Goal: Transaction & Acquisition: Purchase product/service

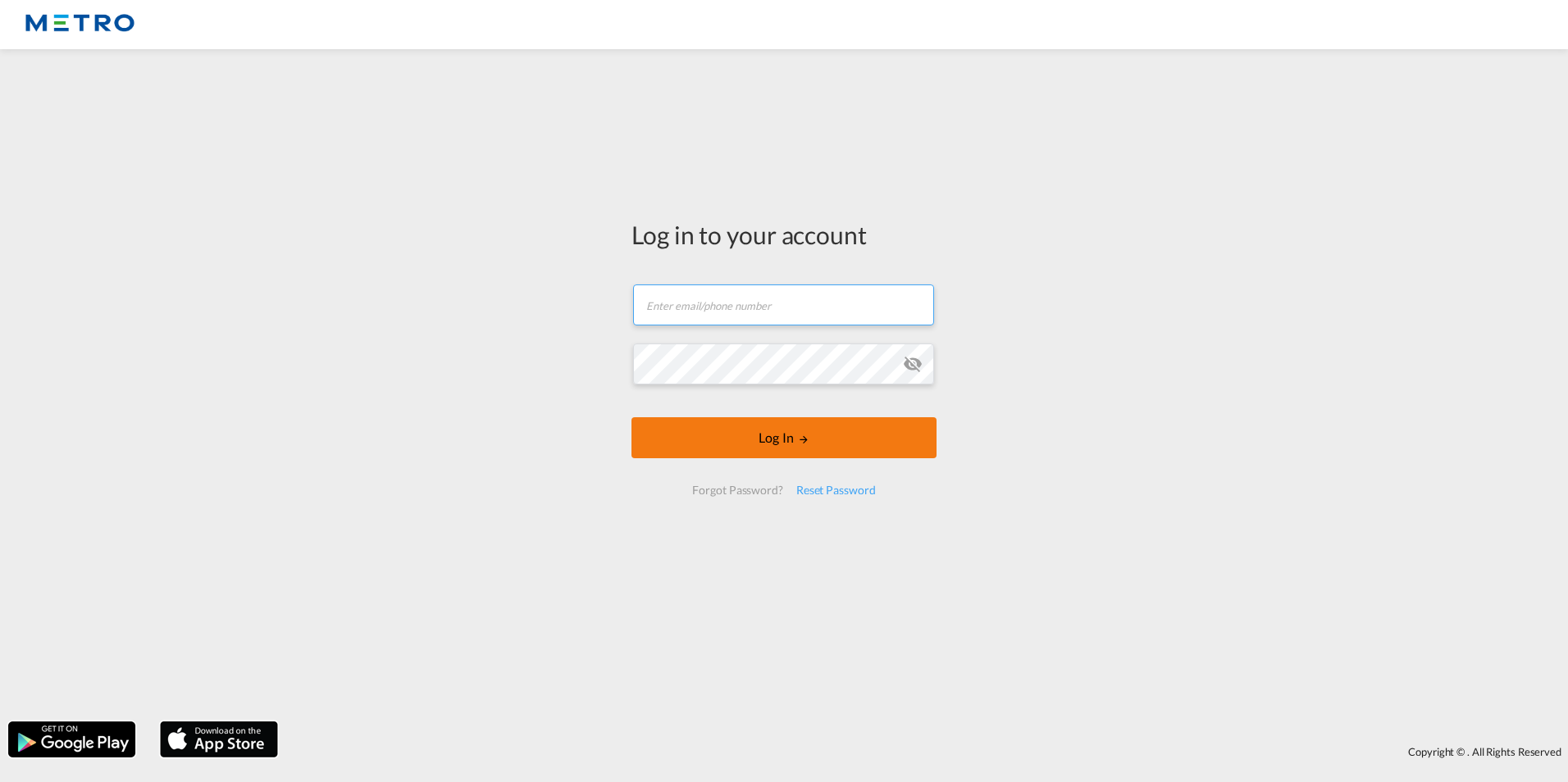
type input "[PERSON_NAME][EMAIL_ADDRESS][PERSON_NAME][DOMAIN_NAME]"
click at [803, 444] on form "[PERSON_NAME][EMAIL_ADDRESS][PERSON_NAME][DOMAIN_NAME] Email field is required …" at bounding box center [784, 390] width 305 height 243
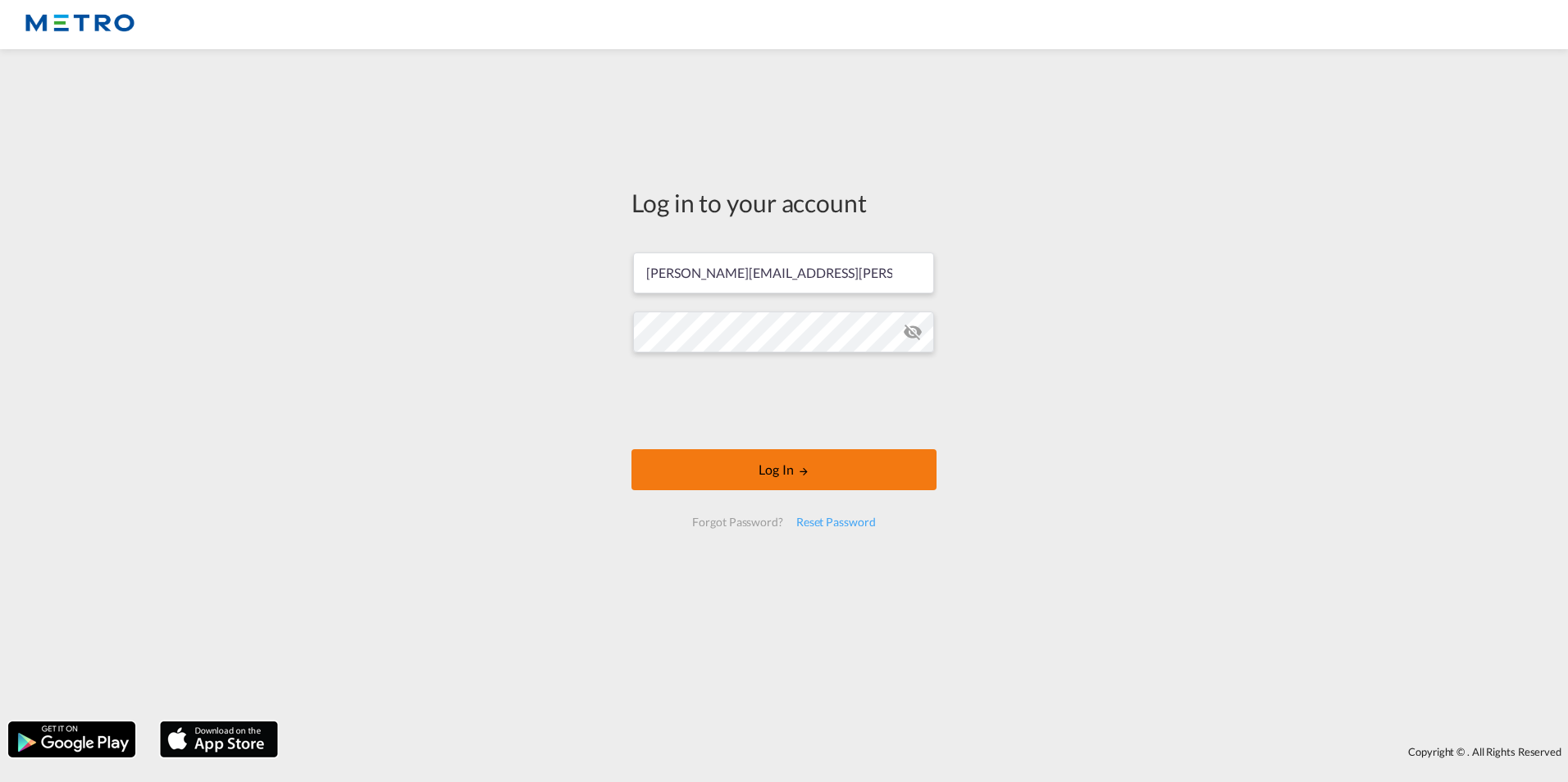
click at [827, 464] on button "Log In" at bounding box center [784, 469] width 305 height 41
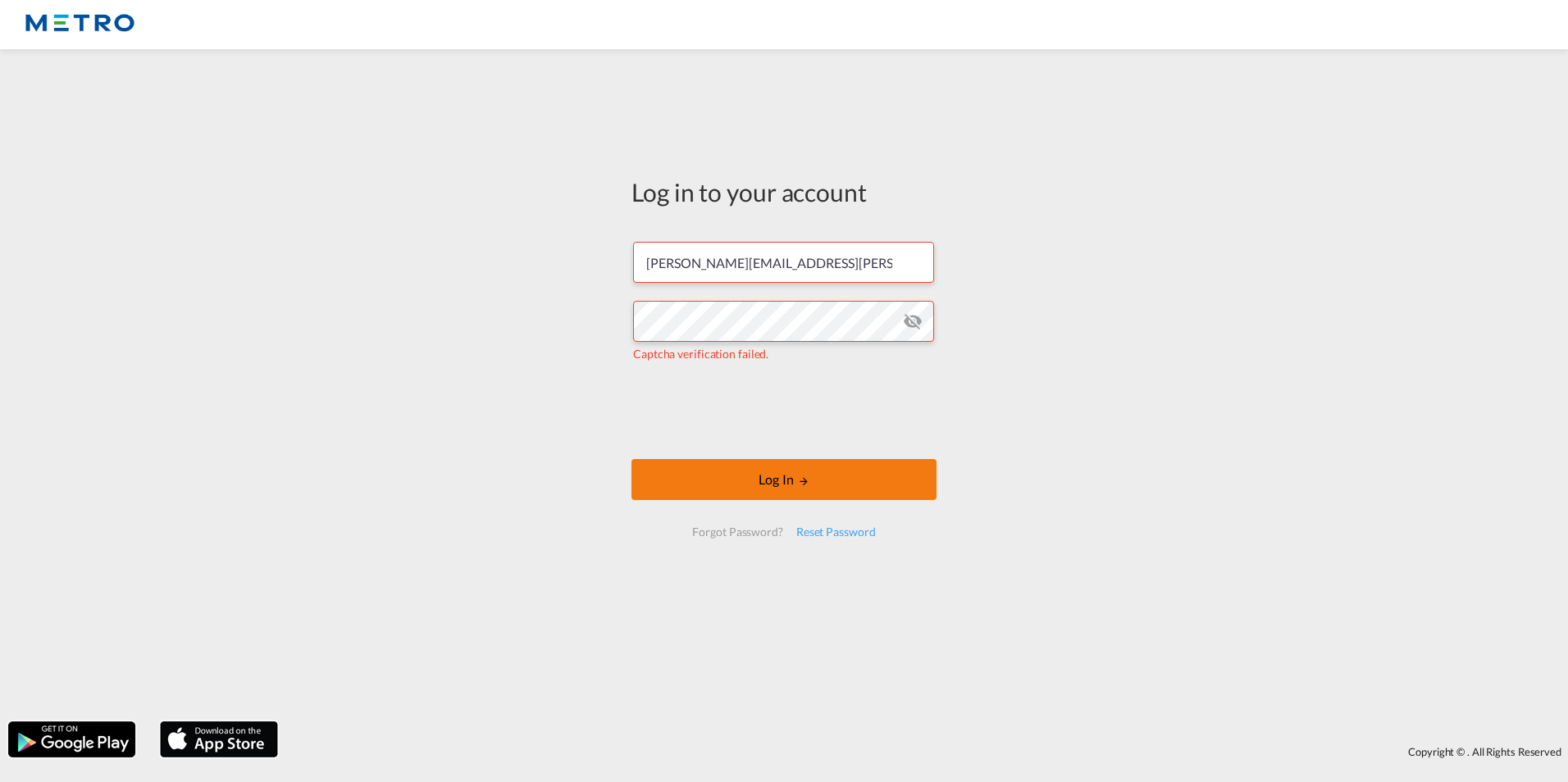
click at [824, 474] on button "Log In" at bounding box center [784, 479] width 305 height 41
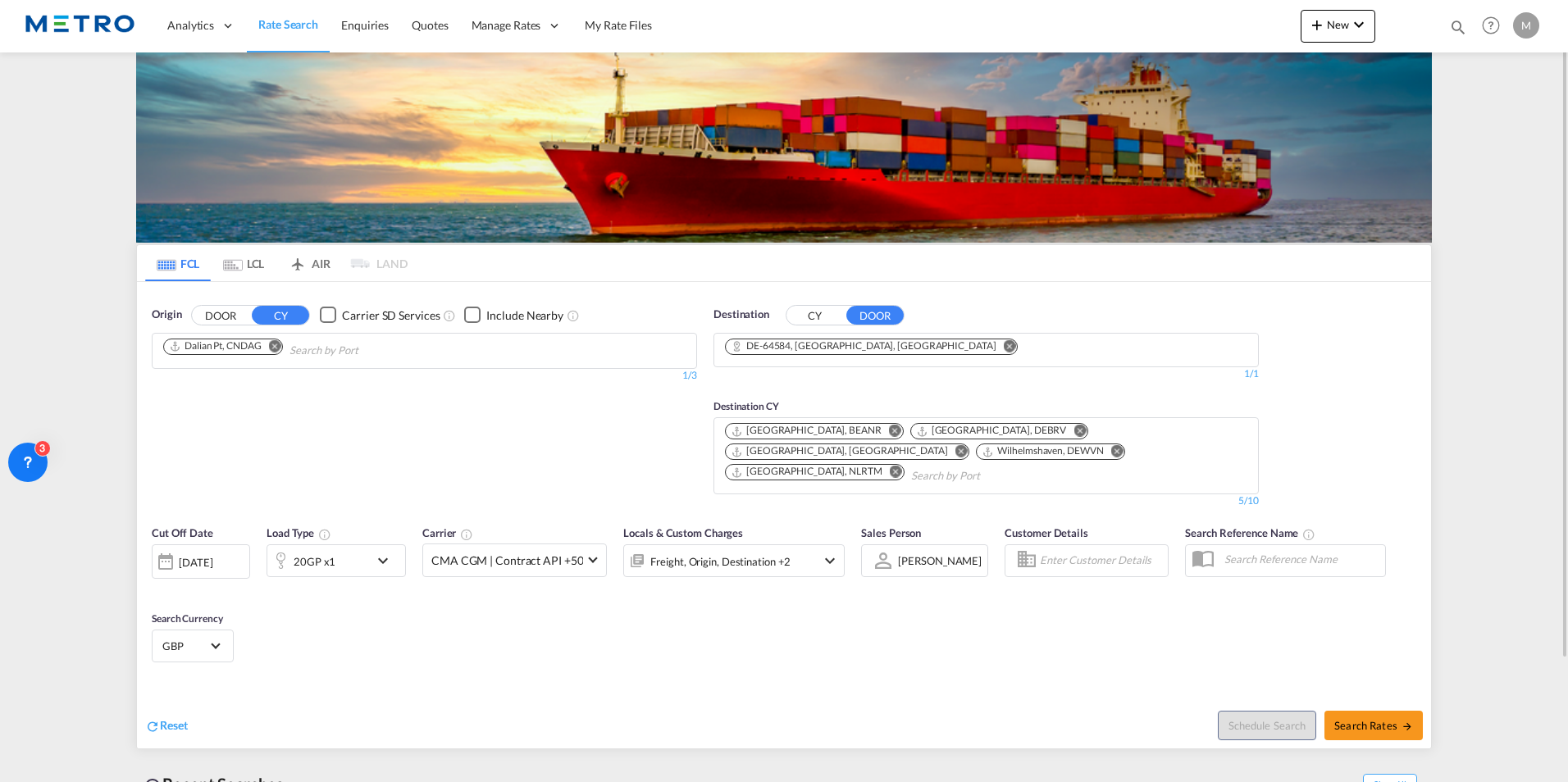
click at [272, 346] on md-icon "Remove" at bounding box center [275, 345] width 13 height 13
click at [1004, 345] on md-icon "Remove" at bounding box center [1010, 345] width 13 height 13
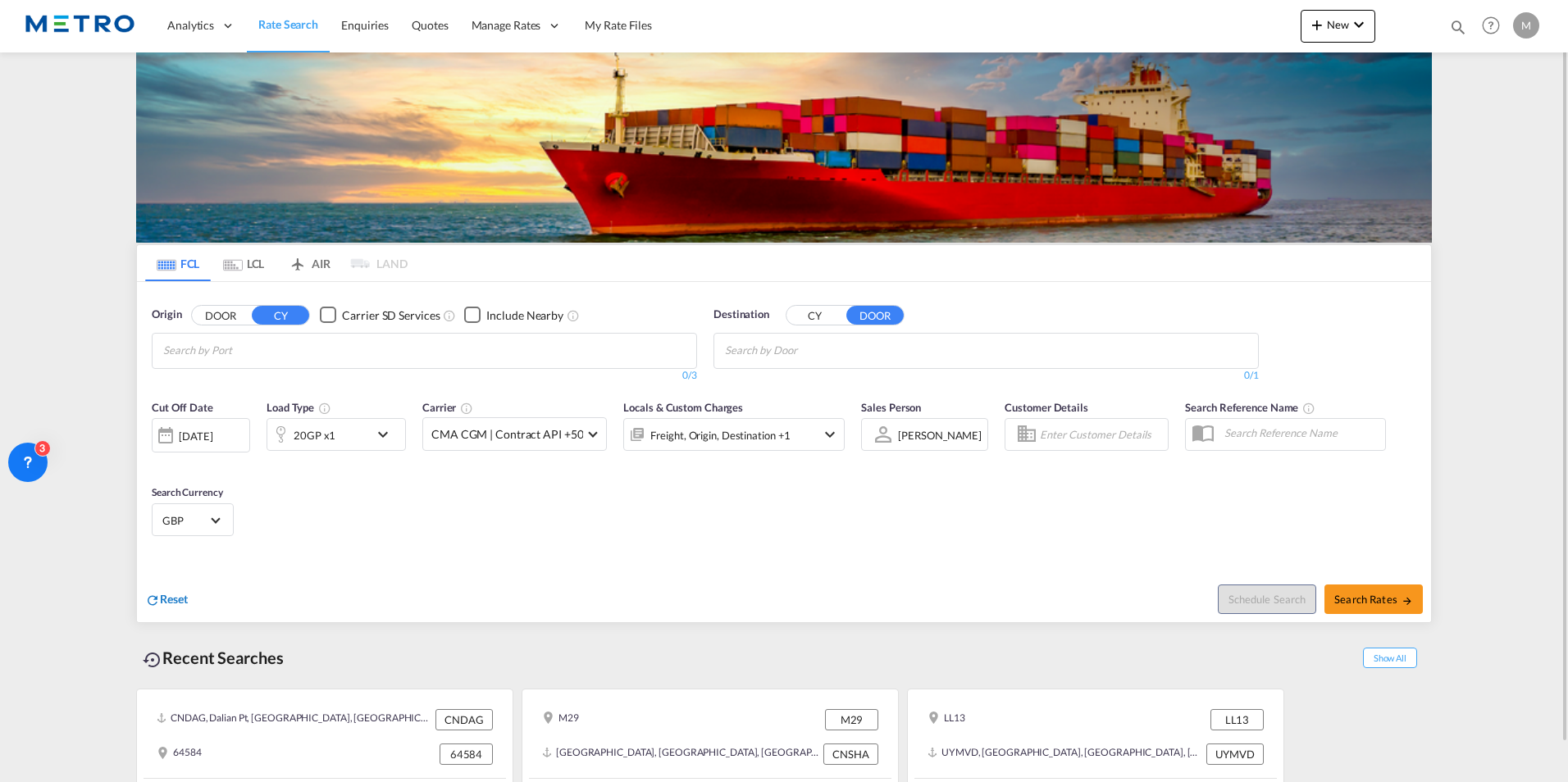
click at [180, 598] on span "Reset" at bounding box center [174, 598] width 28 height 14
click at [260, 358] on body "Analytics Reports Dashboard Rate Search Enquiries Quotes" at bounding box center [784, 391] width 1568 height 782
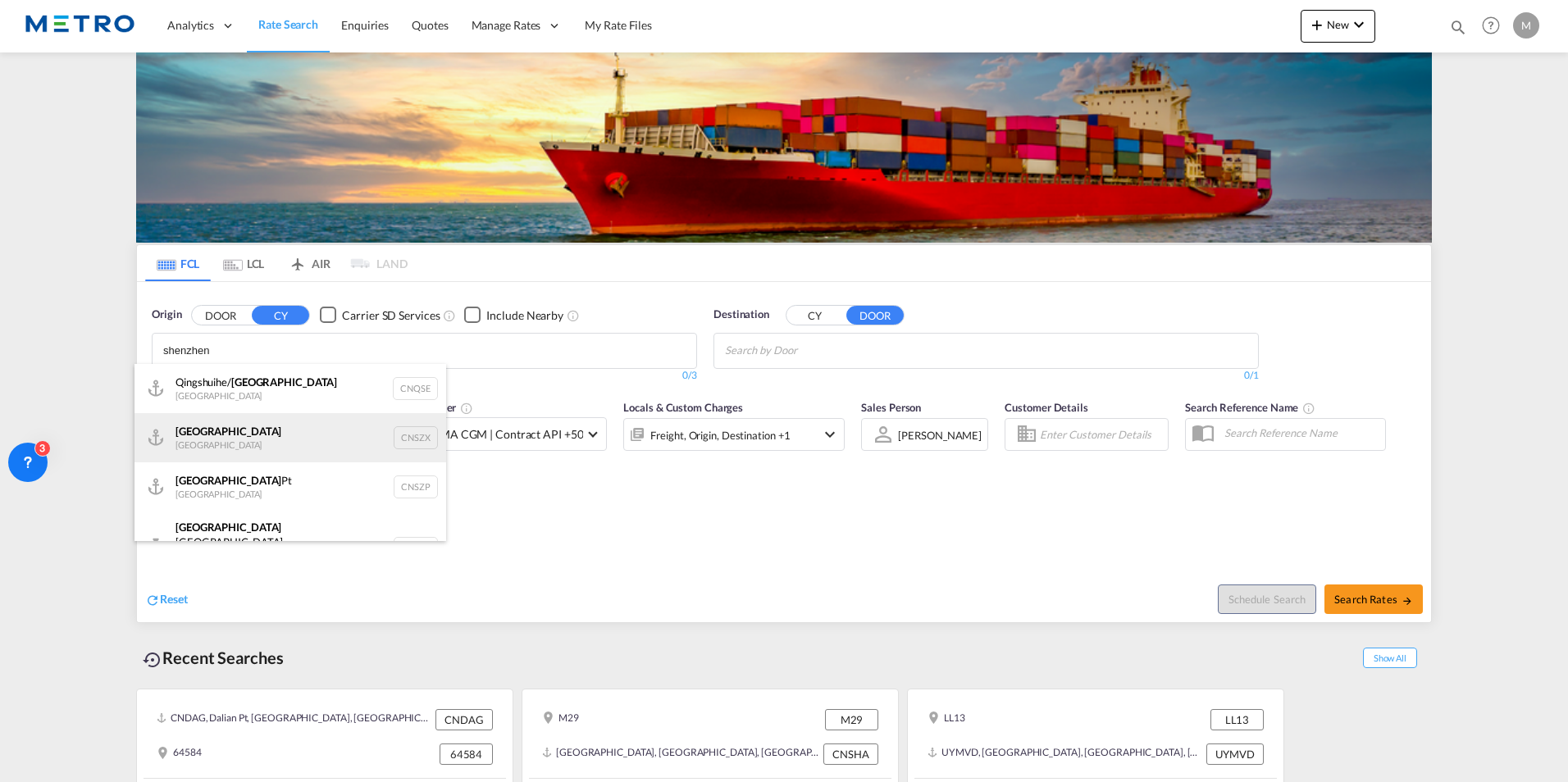
type input "shenzhen"
click at [306, 427] on div "Shenzhen [GEOGRAPHIC_DATA] CNSZX" at bounding box center [290, 438] width 312 height 49
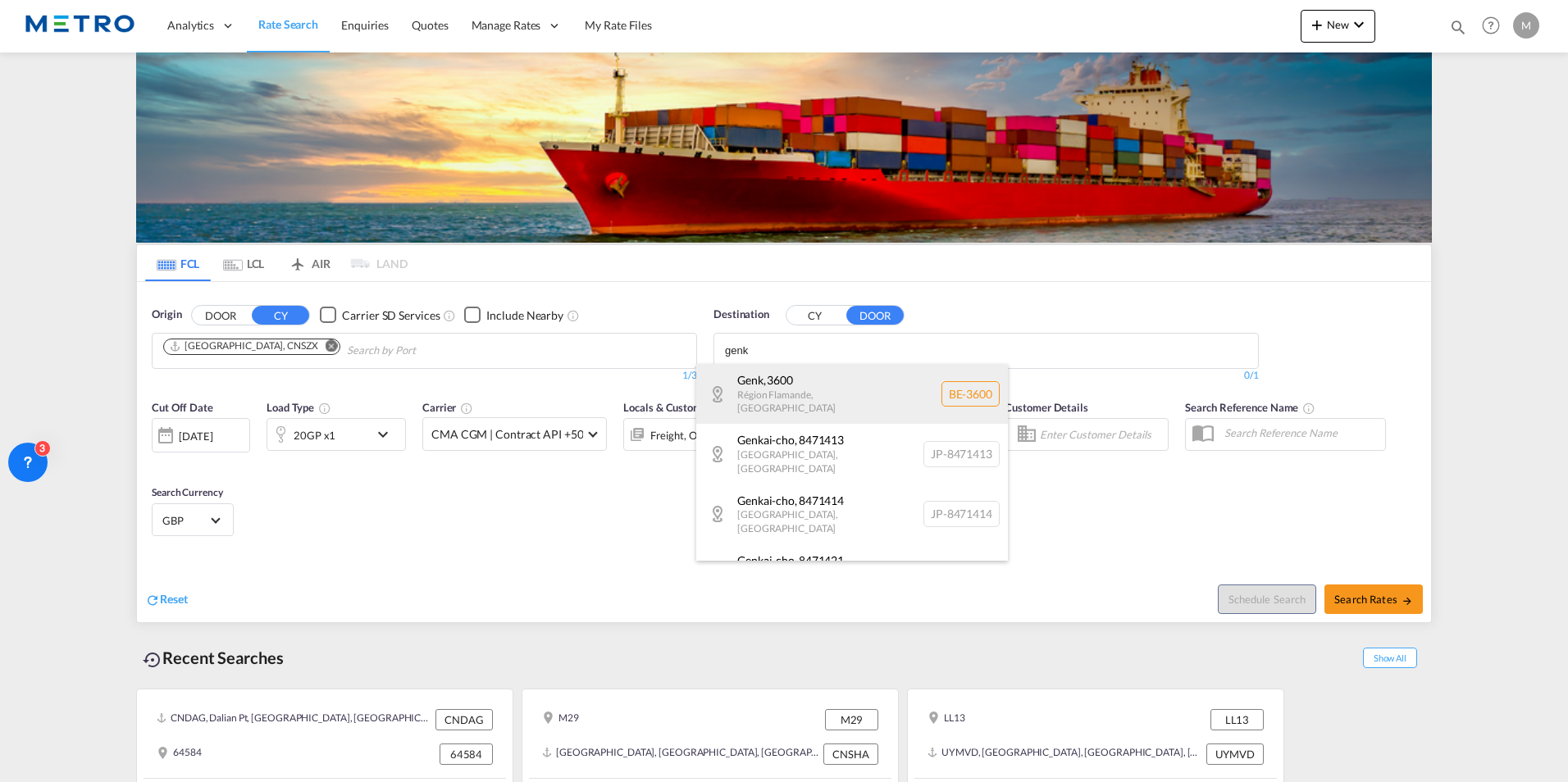
type input "genk"
click at [845, 391] on div "Genk , 3600 Région Flamande , [GEOGRAPHIC_DATA] BE-3600" at bounding box center [852, 393] width 312 height 60
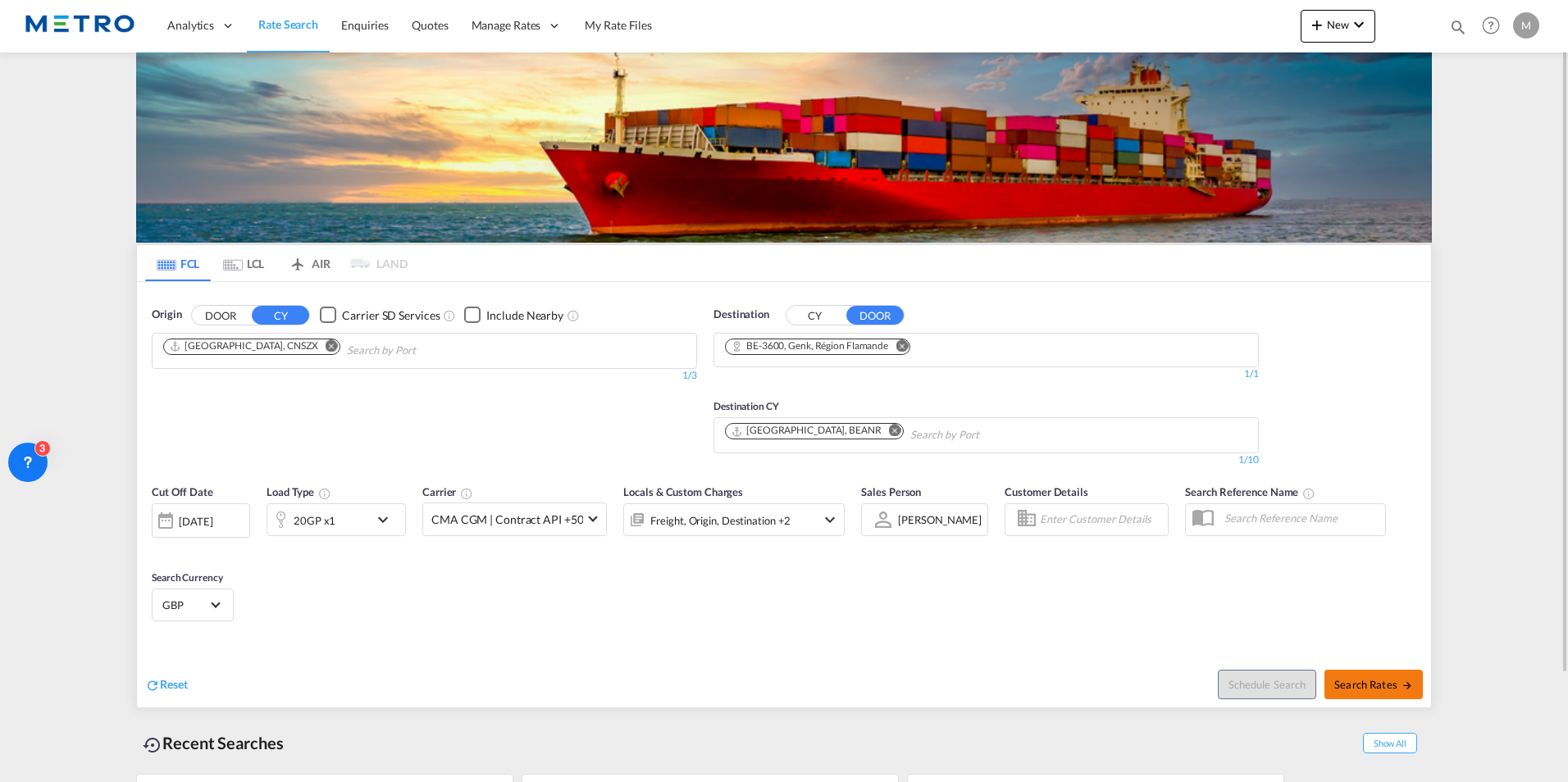
click at [1384, 687] on span "Search Rates" at bounding box center [1373, 685] width 79 height 13
type input "CNSZX to 3600 / [DATE]"
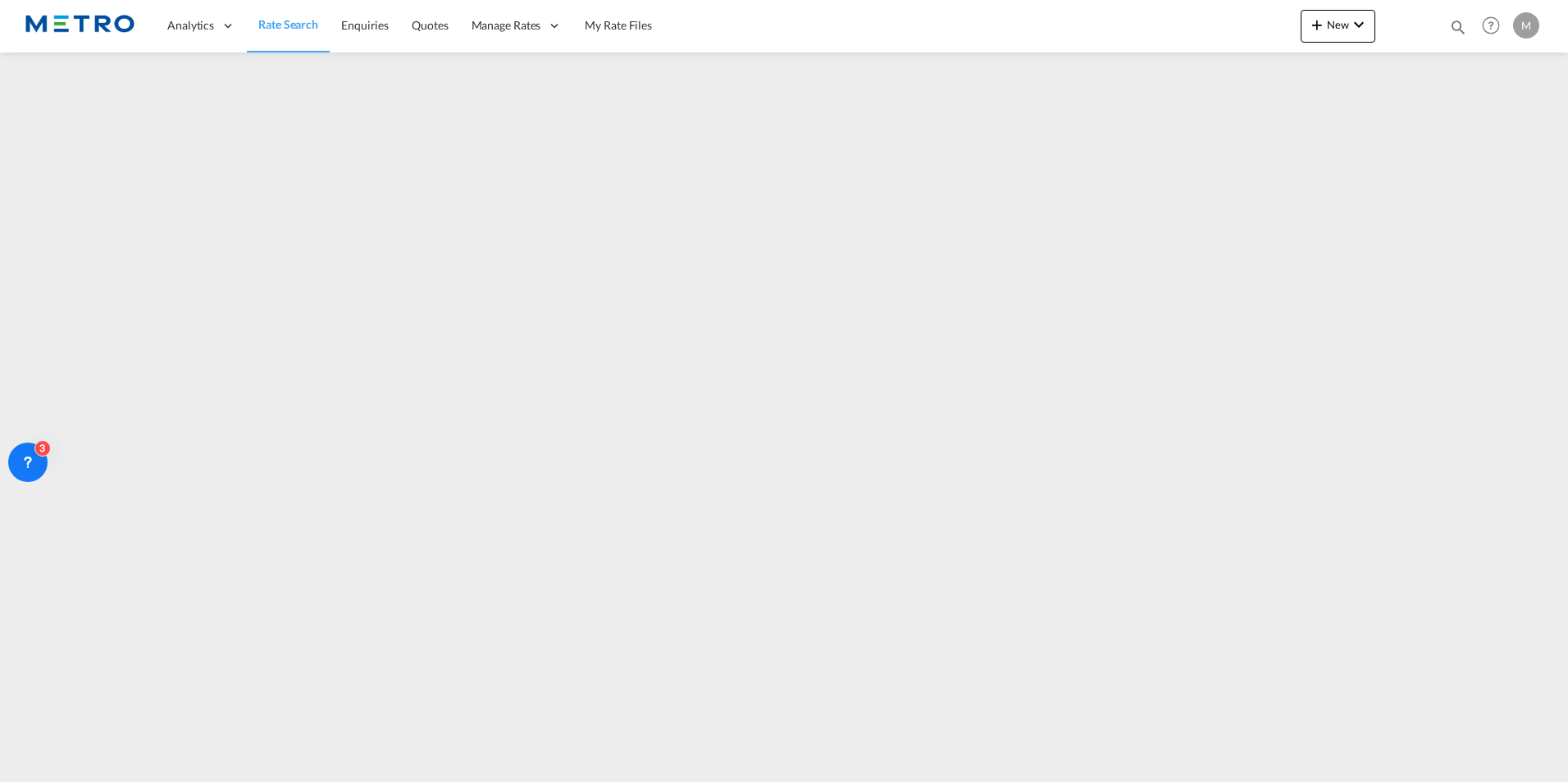
click at [283, 26] on span "Rate Search" at bounding box center [288, 24] width 60 height 14
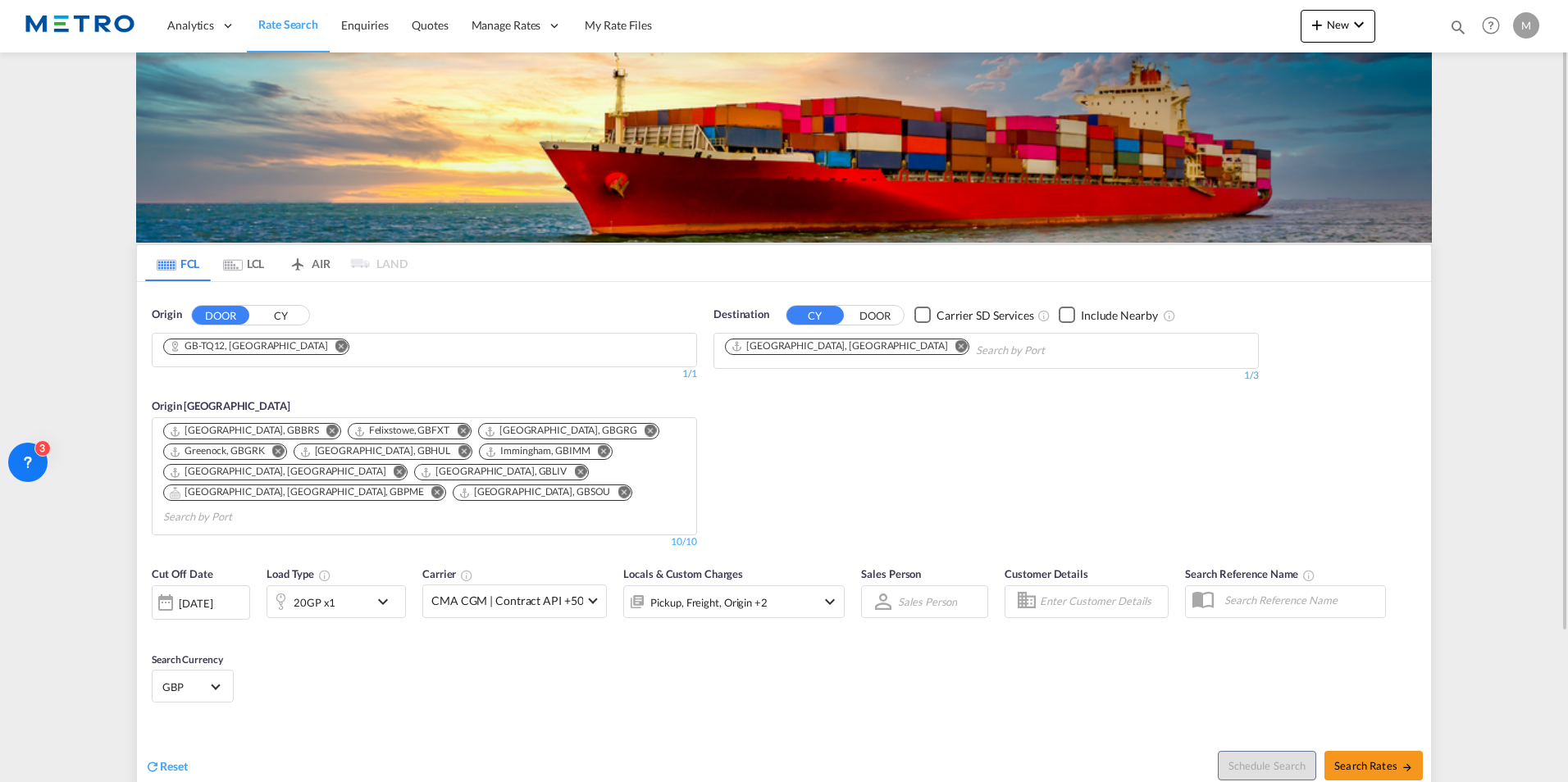
click at [168, 757] on div "Reset Schedule Search Search Rates" at bounding box center [783, 753] width 1294 height 71
click at [167, 759] on span "Reset" at bounding box center [174, 766] width 28 height 14
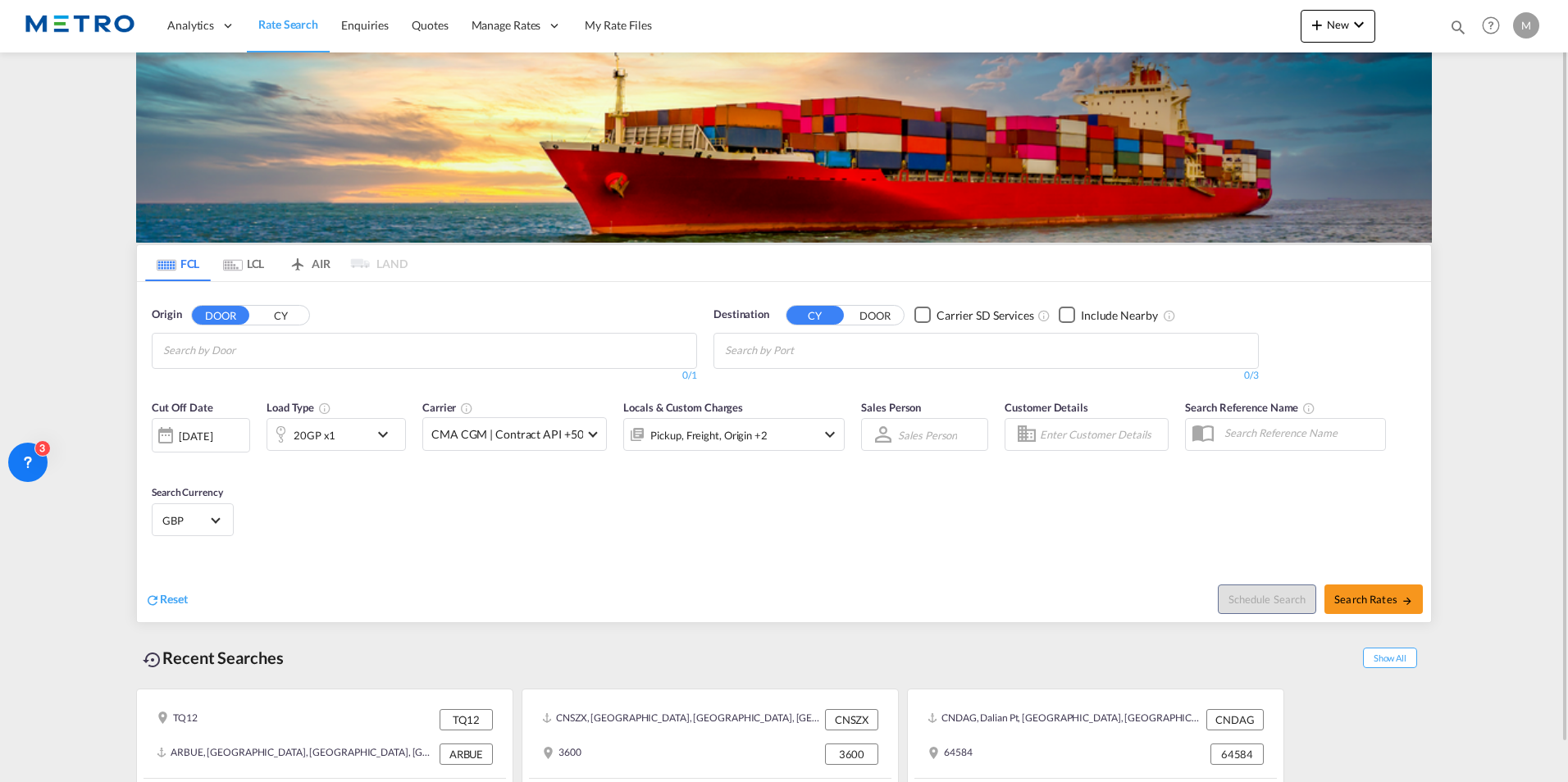
click at [231, 353] on input "Chips input." at bounding box center [241, 350] width 156 height 26
click at [278, 318] on button "CY" at bounding box center [280, 315] width 57 height 18
click at [402, 348] on body "Analytics Reports Dashboard Rate Search Enquiries Quotes" at bounding box center [784, 391] width 1568 height 782
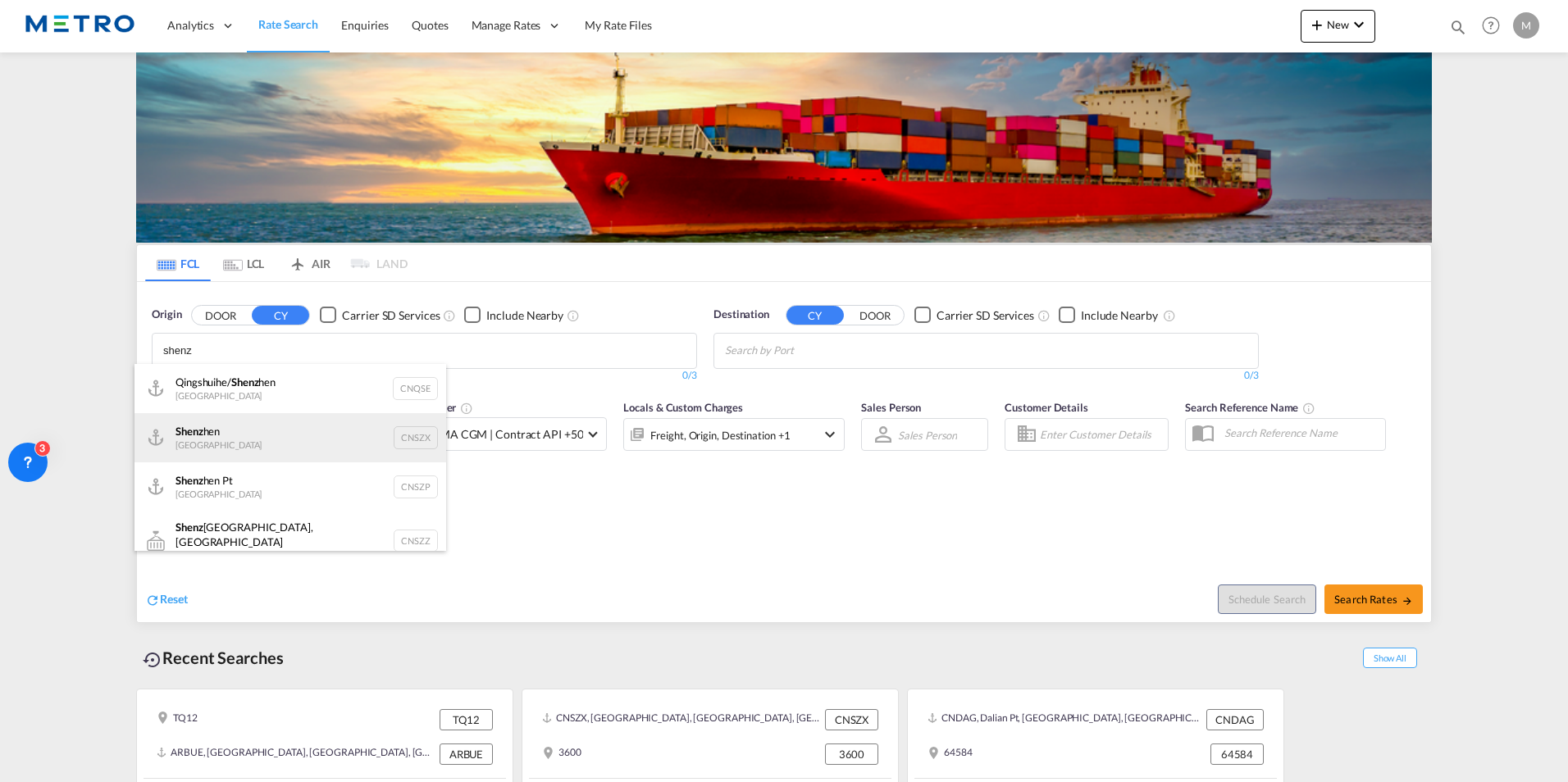
type input "shenz"
click at [307, 423] on div "Shenz hen China CNSZX" at bounding box center [290, 438] width 312 height 49
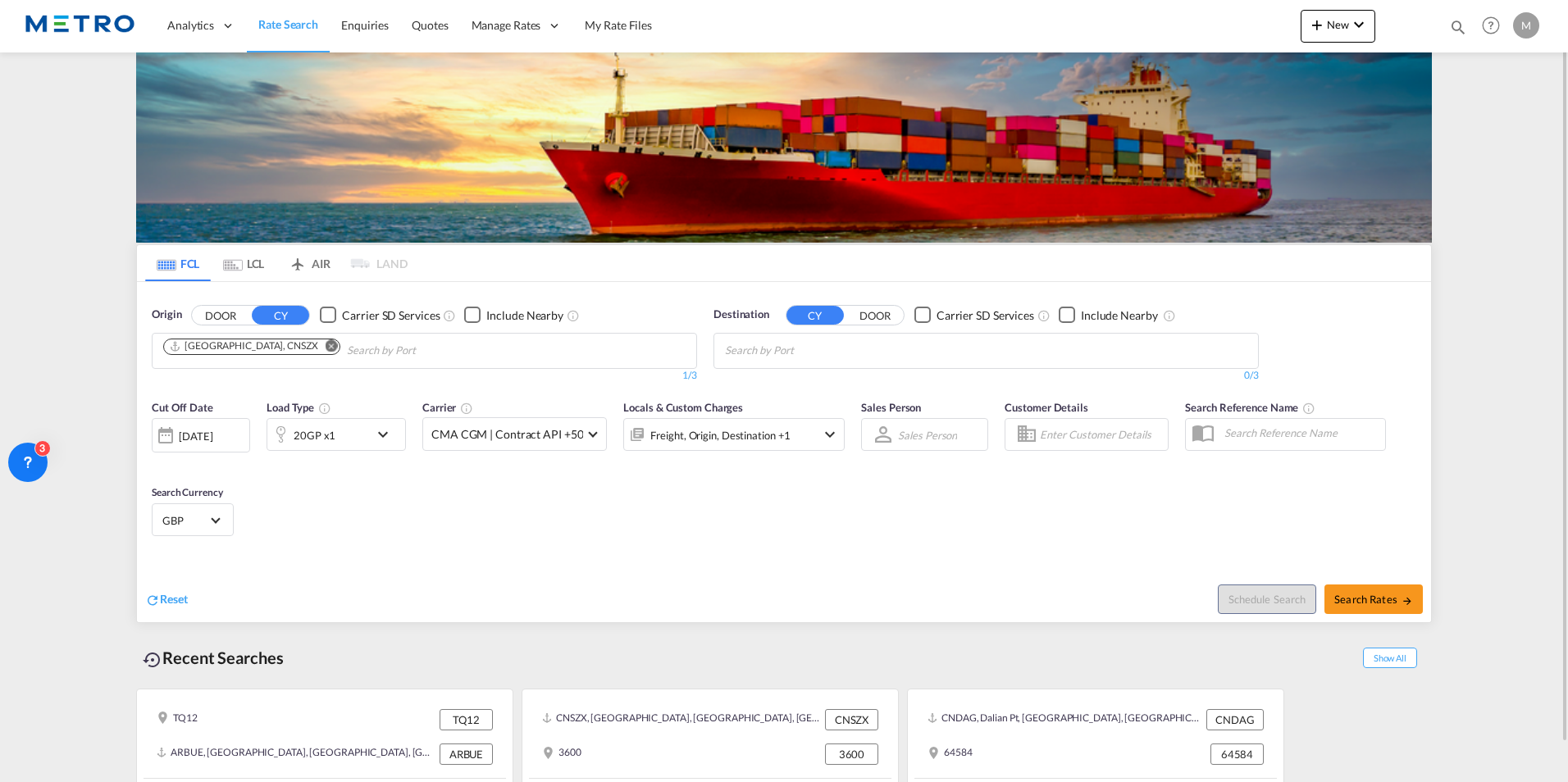
click at [874, 318] on button "DOOR" at bounding box center [875, 315] width 57 height 18
click at [850, 342] on input "Search by Door" at bounding box center [803, 350] width 156 height 26
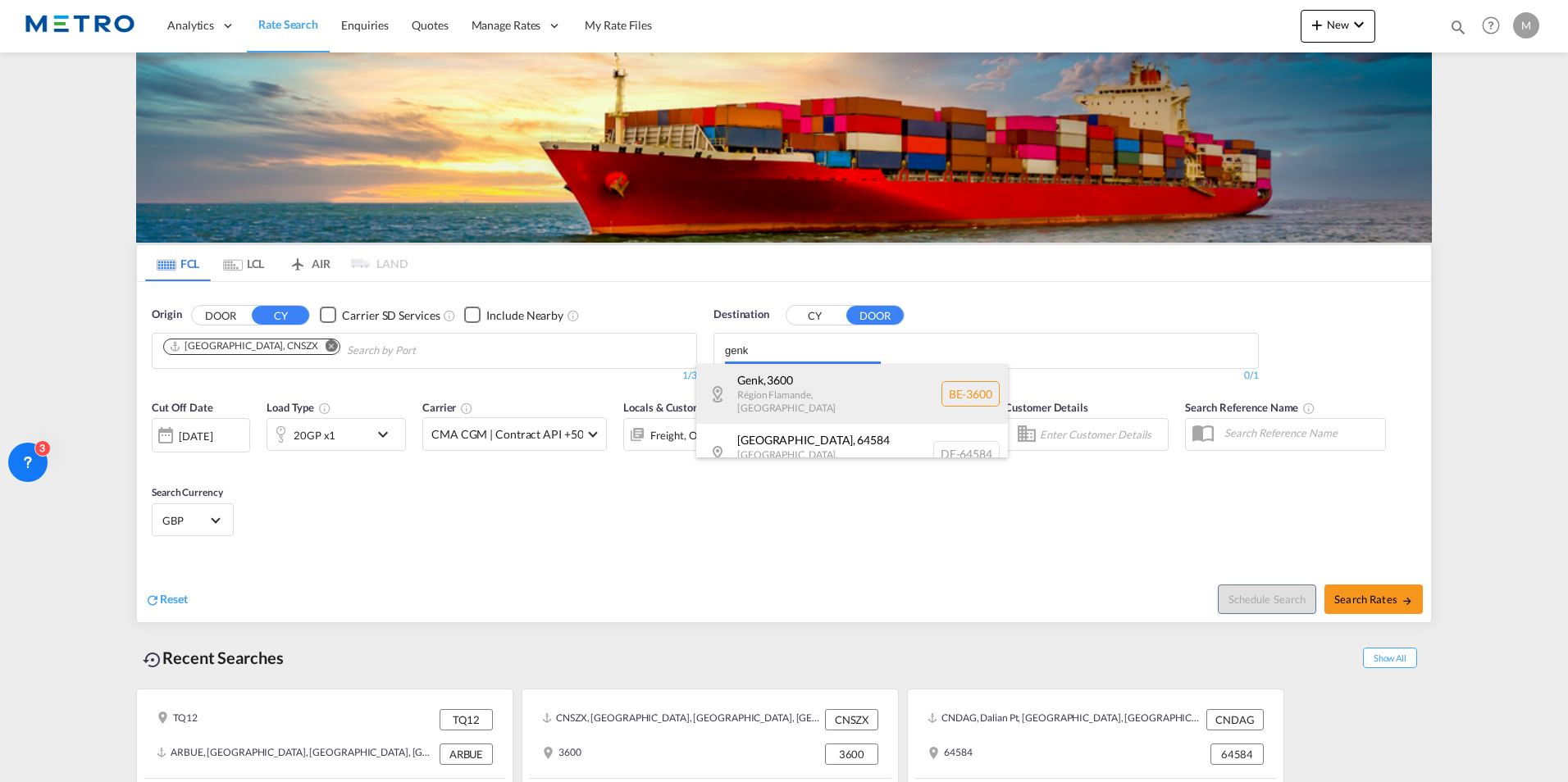
type input "genk"
click at [846, 377] on div "Genk , 3600 Région Flamande , [GEOGRAPHIC_DATA] BE-3600" at bounding box center [852, 393] width 312 height 60
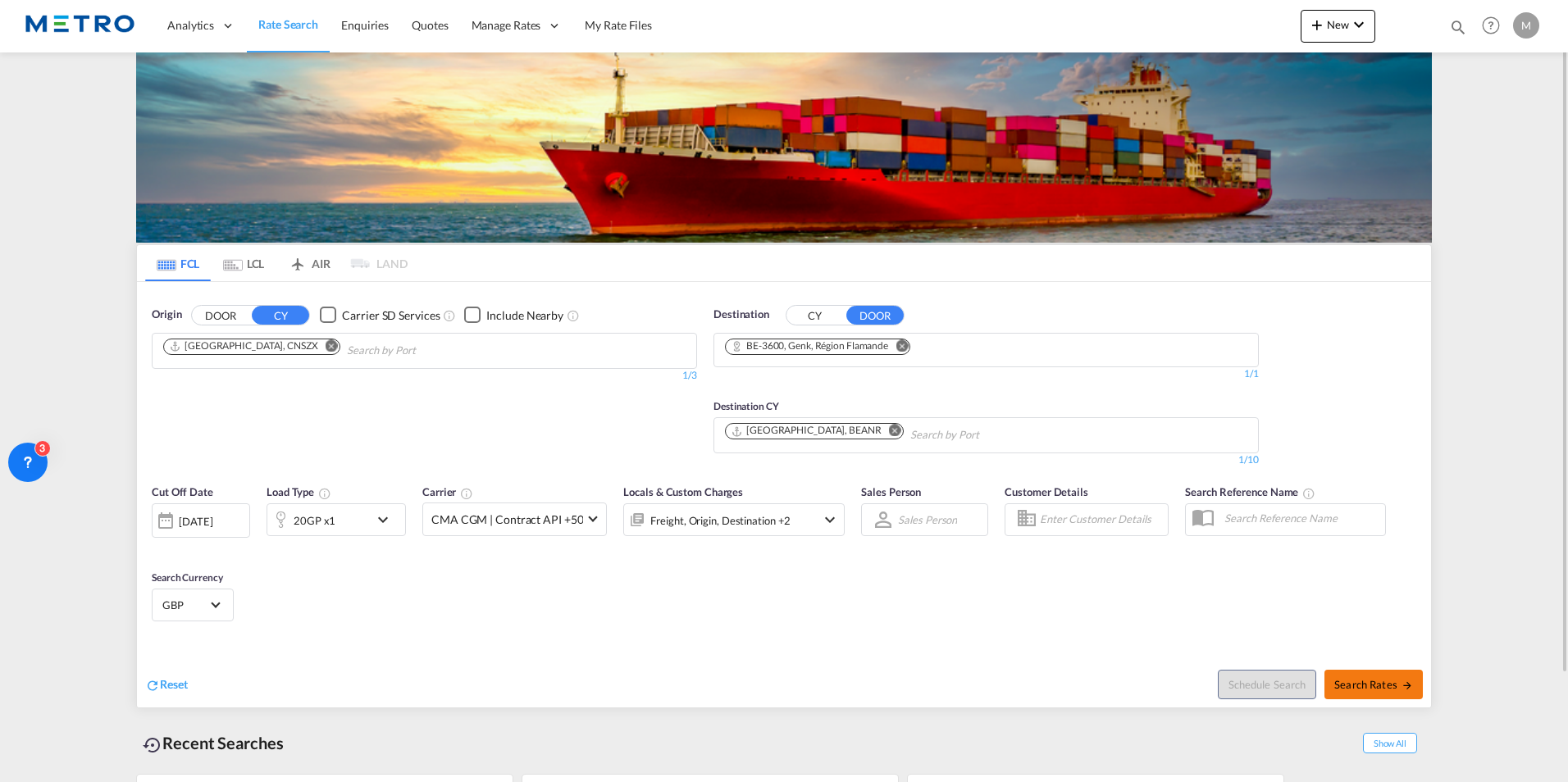
click at [1388, 681] on span "Search Rates" at bounding box center [1373, 685] width 79 height 13
type input "CNSZX to 3600 / [DATE]"
